Goal: Task Accomplishment & Management: Use online tool/utility

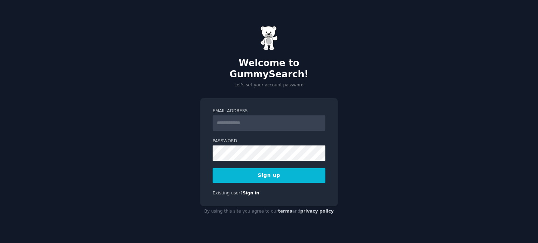
drag, startPoint x: 0, startPoint y: 0, endPoint x: 229, endPoint y: 116, distance: 257.0
click at [229, 116] on input "Email Address" at bounding box center [269, 123] width 113 height 15
type input "**********"
click at [272, 169] on button "Sign up" at bounding box center [269, 175] width 113 height 15
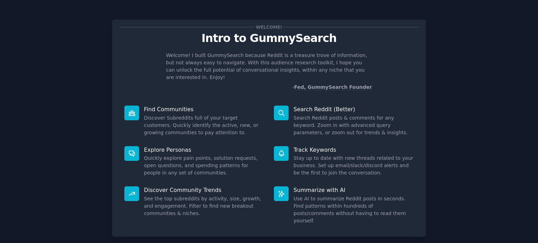
click at [161, 106] on p "Find Communities" at bounding box center [204, 109] width 120 height 7
click at [183, 117] on dd "Discover Subreddits full of your target customers. Quickly identify the active,…" at bounding box center [204, 126] width 120 height 22
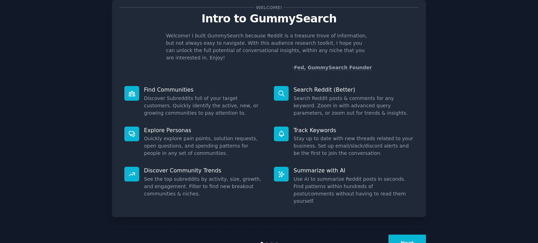
scroll to position [30, 0]
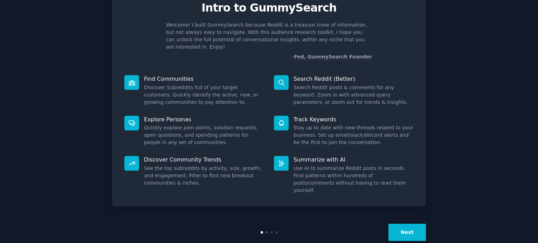
click at [410, 224] on button "Next" at bounding box center [406, 232] width 37 height 17
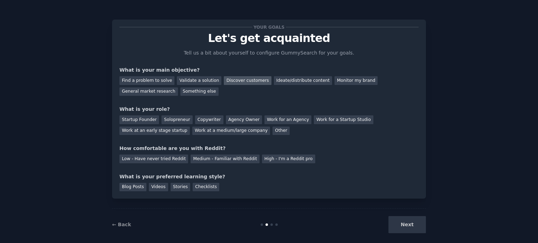
click at [243, 83] on div "Discover customers" at bounding box center [247, 80] width 47 height 9
click at [178, 88] on div "General market research" at bounding box center [148, 92] width 58 height 9
click at [241, 79] on div "Discover customers" at bounding box center [247, 80] width 47 height 9
click at [143, 120] on div "Startup Founder" at bounding box center [139, 120] width 40 height 9
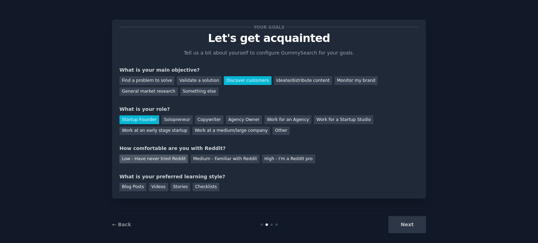
click at [148, 156] on div "Low - Have never tried Reddit" at bounding box center [153, 159] width 69 height 9
click at [149, 187] on div "Videos" at bounding box center [158, 187] width 19 height 9
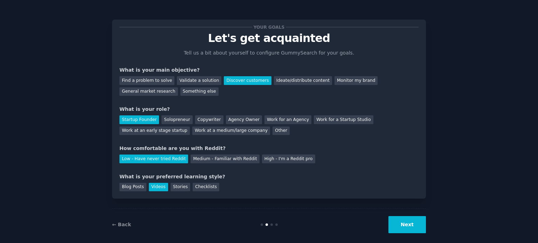
click at [400, 220] on button "Next" at bounding box center [406, 224] width 37 height 17
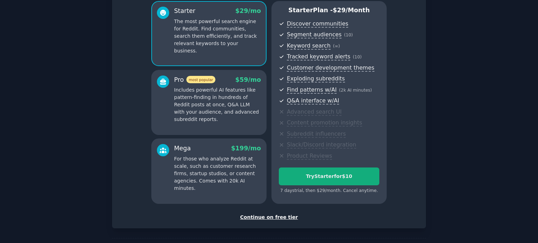
scroll to position [60, 0]
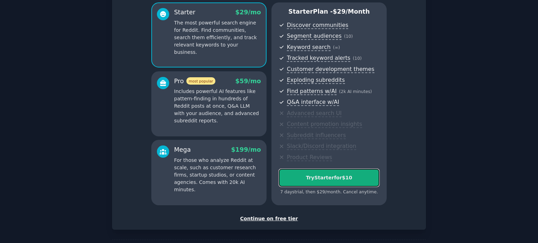
click at [323, 174] on div "Try Starter for $10" at bounding box center [329, 177] width 100 height 7
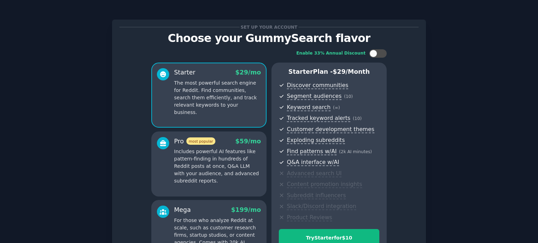
scroll to position [88, 0]
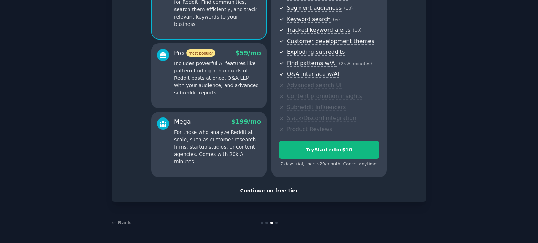
click at [259, 191] on div "Continue on free tier" at bounding box center [268, 190] width 299 height 7
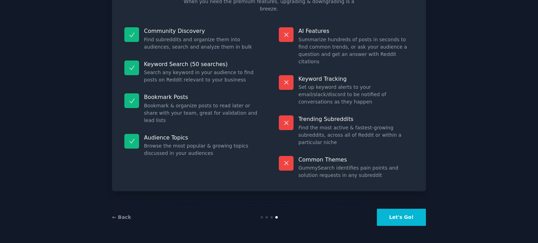
scroll to position [29, 0]
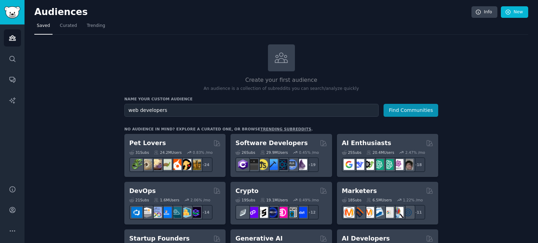
type input "web developers"
click at [383, 104] on button "Find Communities" at bounding box center [410, 110] width 55 height 13
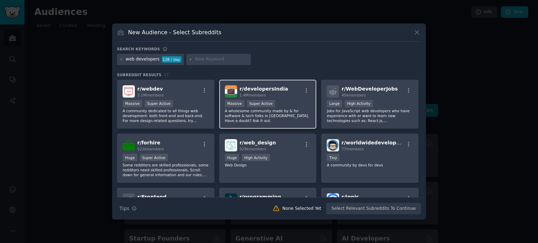
click at [296, 99] on div "r/ developersIndia 1.4M members Massive Super Active A wholesome community made…" at bounding box center [267, 104] width 97 height 49
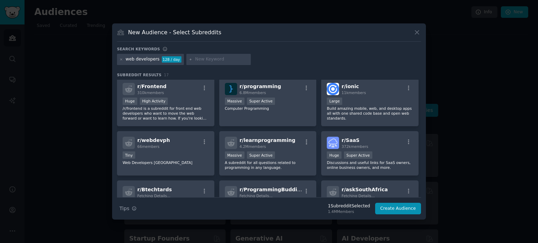
scroll to position [112, 0]
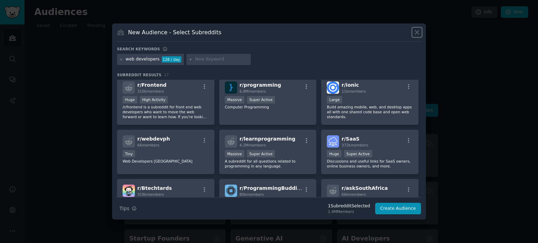
click at [415, 34] on icon at bounding box center [417, 33] width 4 height 4
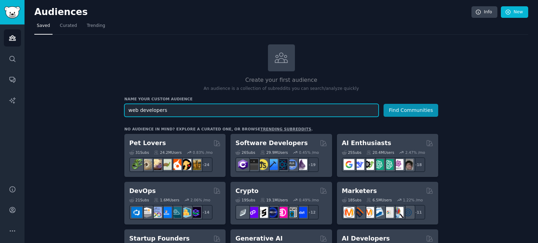
click at [228, 113] on input "web developers" at bounding box center [251, 110] width 254 height 13
drag, startPoint x: 228, startPoint y: 113, endPoint x: 129, endPoint y: 106, distance: 100.1
click at [129, 106] on input "web developers" at bounding box center [251, 110] width 254 height 13
type input "clients"
click at [383, 104] on button "Find Communities" at bounding box center [410, 110] width 55 height 13
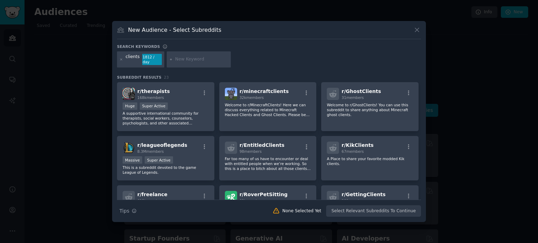
click at [252, 67] on div "clients 1812 / day" at bounding box center [269, 60] width 304 height 19
click at [126, 59] on div "clients" at bounding box center [133, 59] width 14 height 11
click at [177, 60] on input "text" at bounding box center [201, 59] width 53 height 6
click at [417, 30] on icon at bounding box center [416, 29] width 7 height 7
